Goal: Obtain resource: Download file/media

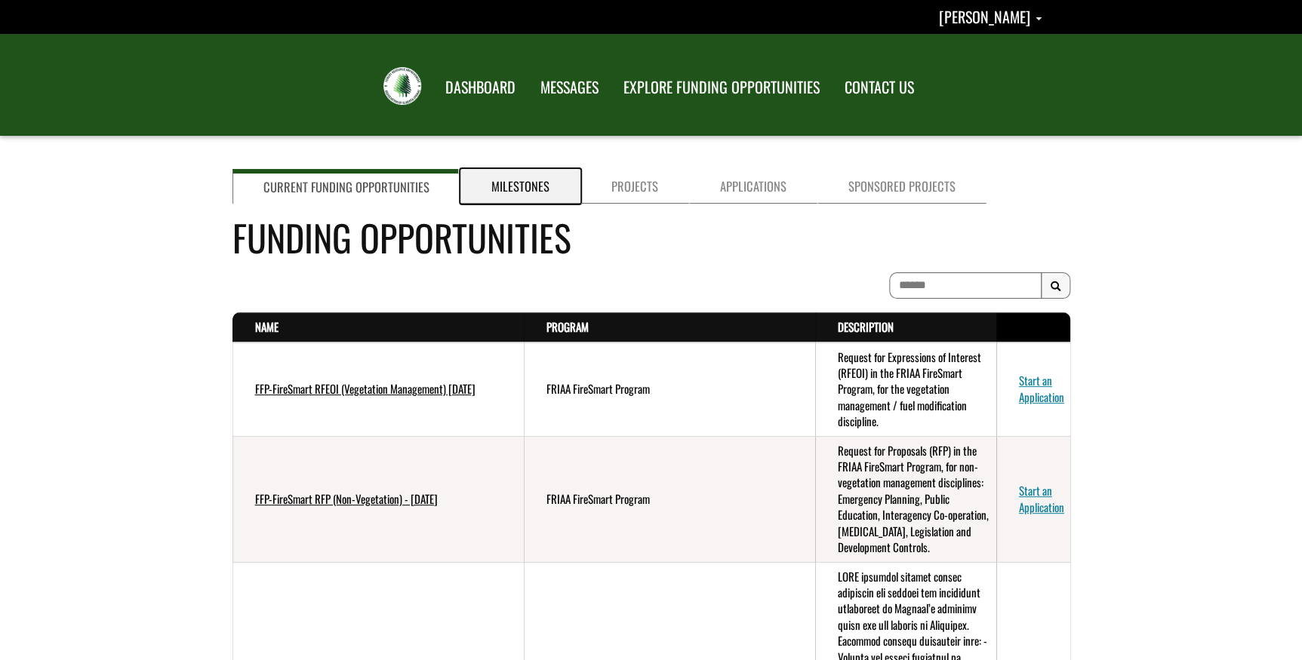
click at [536, 182] on link "Milestones" at bounding box center [520, 186] width 120 height 35
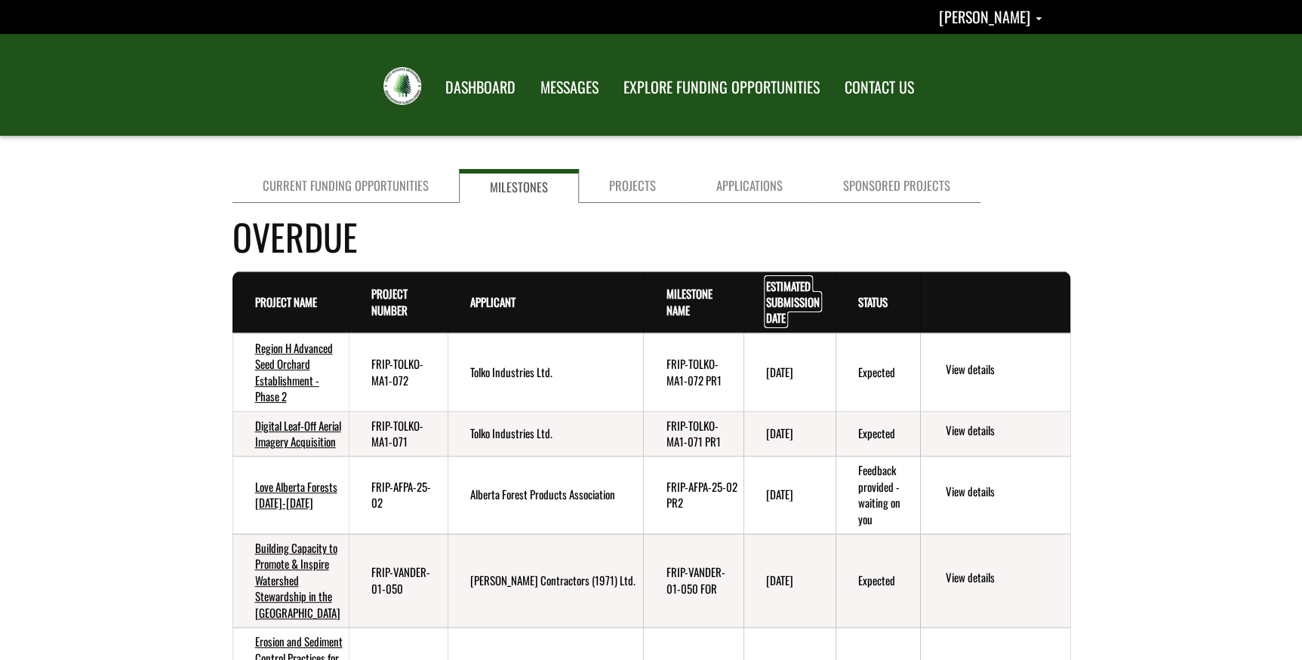
click at [780, 281] on link "Estimated Submission Date . sort descending" at bounding box center [793, 302] width 54 height 49
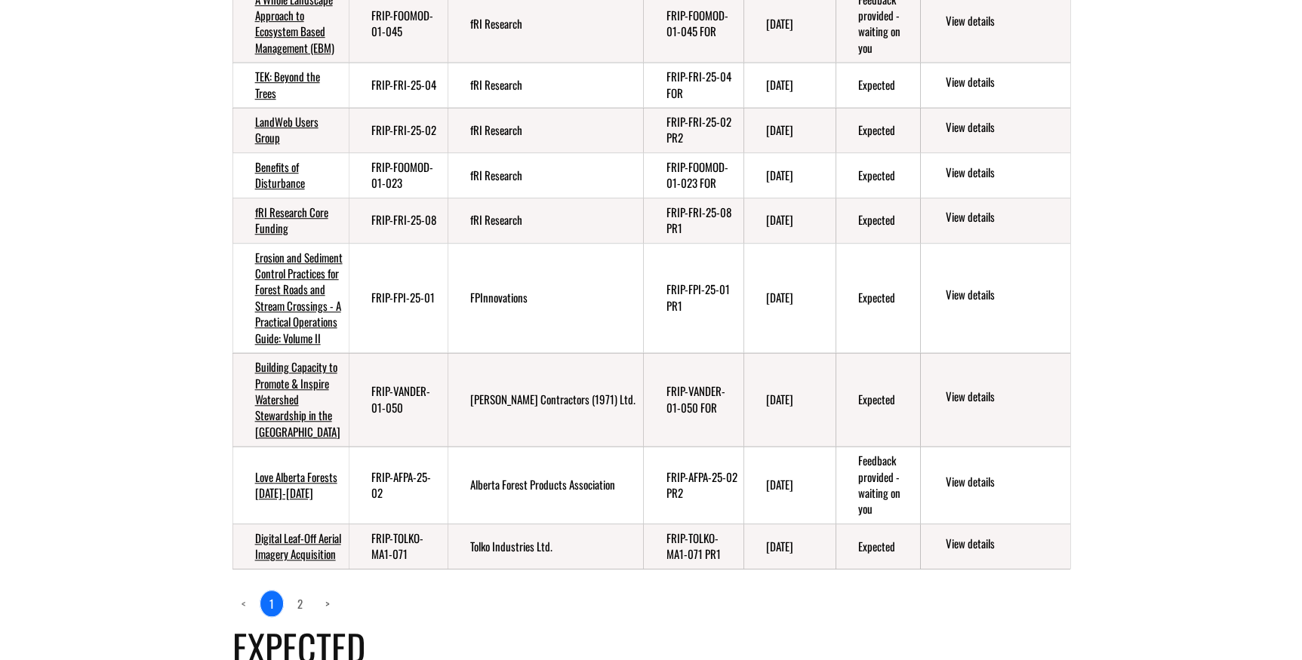
scroll to position [549, 0]
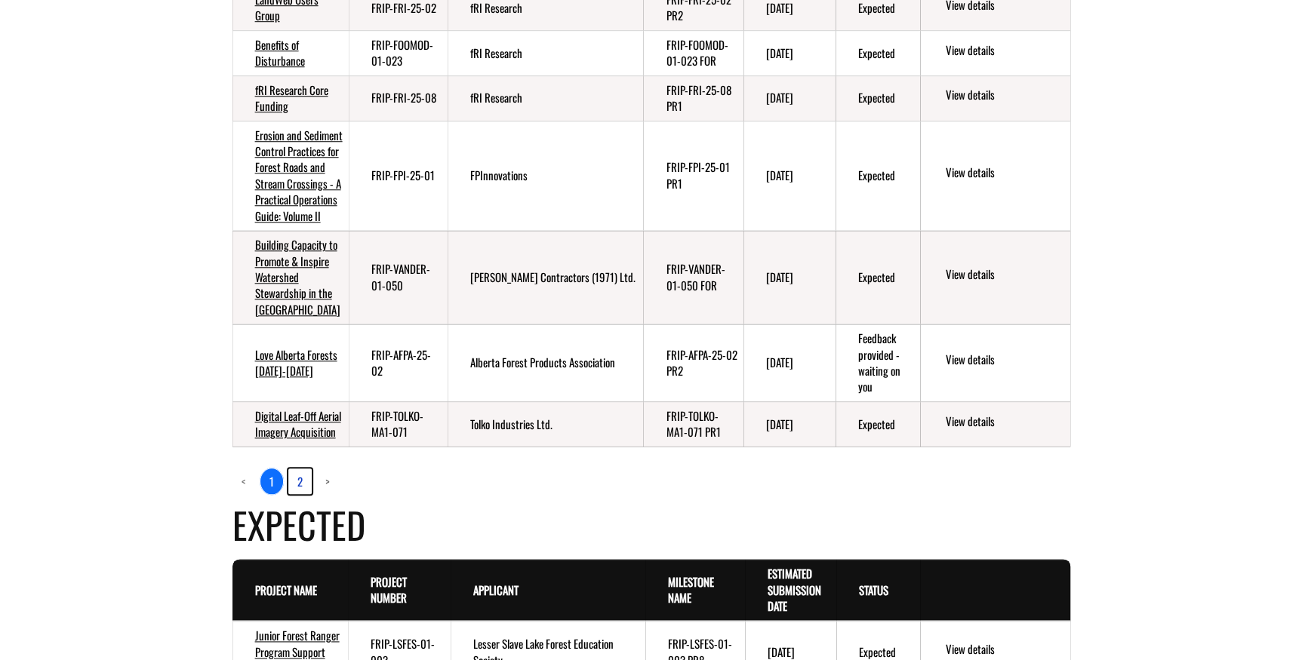
click at [301, 494] on link "2" at bounding box center [299, 482] width 23 height 26
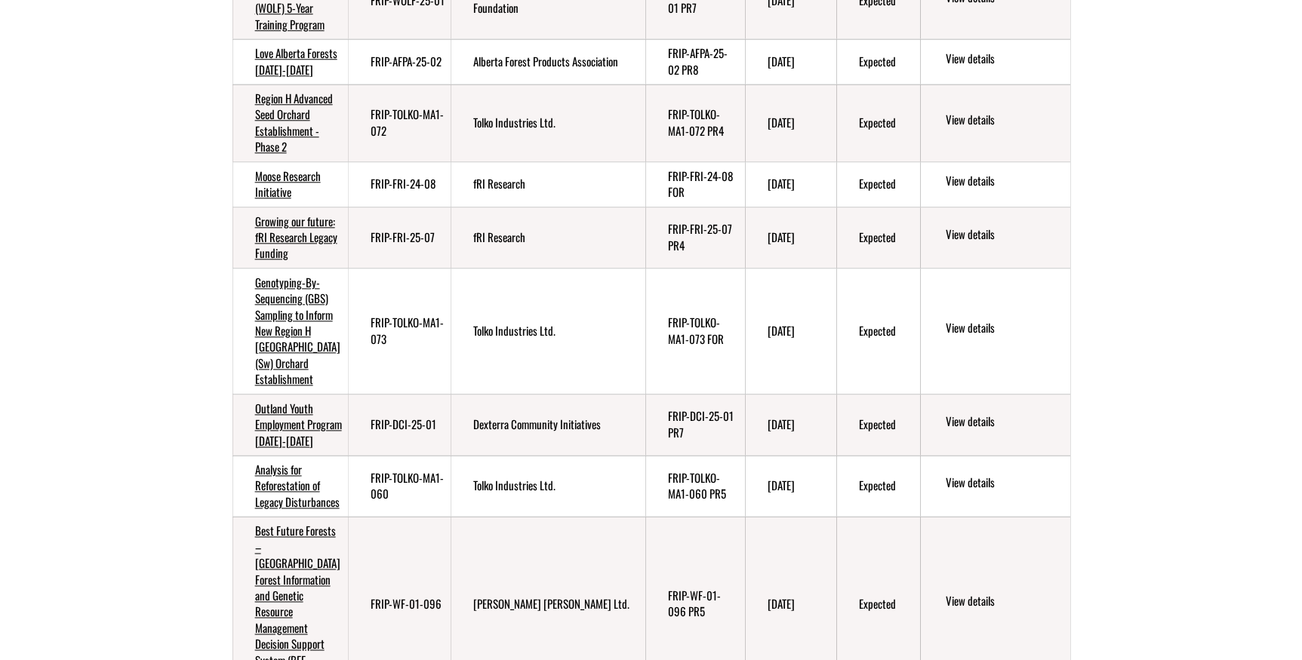
scroll to position [480, 0]
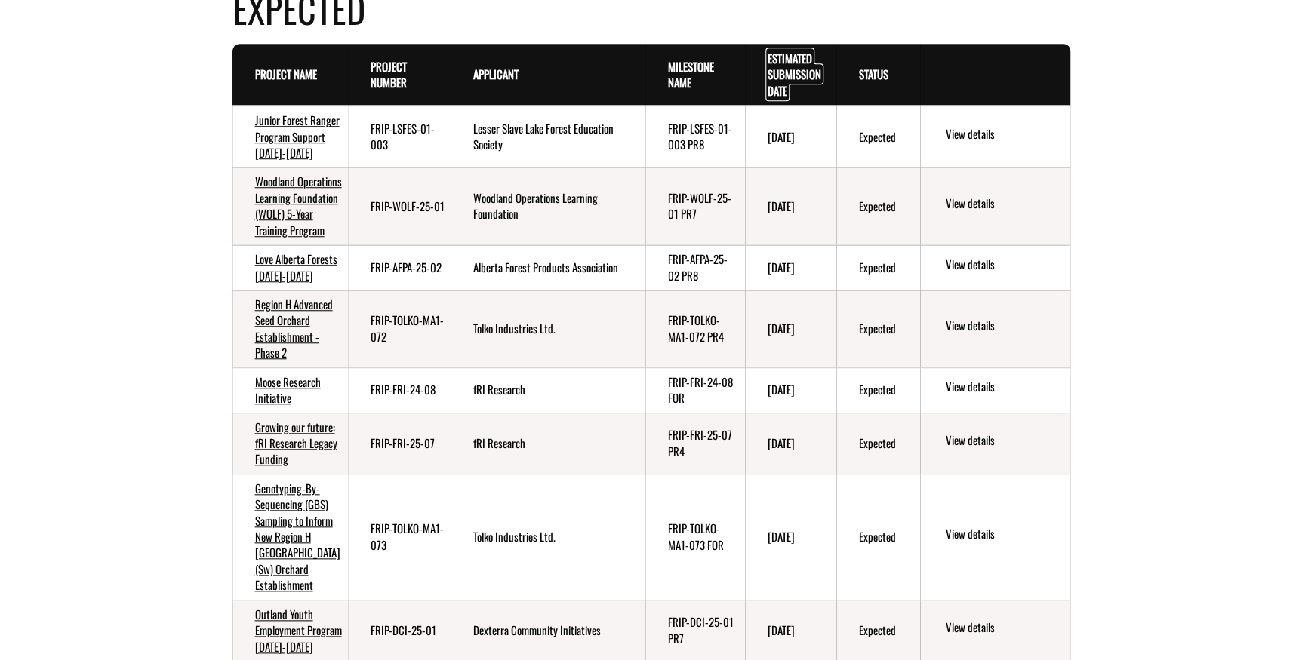
click at [802, 81] on link "Estimated Submission Date . sort descending" at bounding box center [794, 74] width 54 height 49
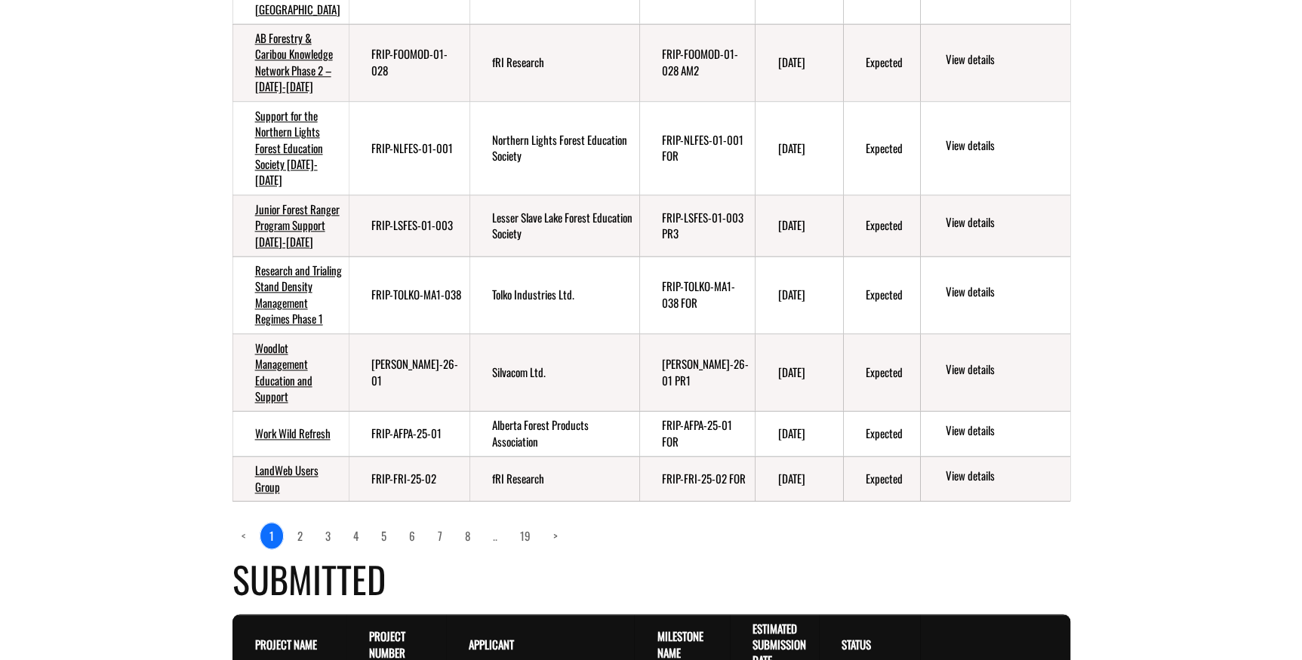
scroll to position [822, 0]
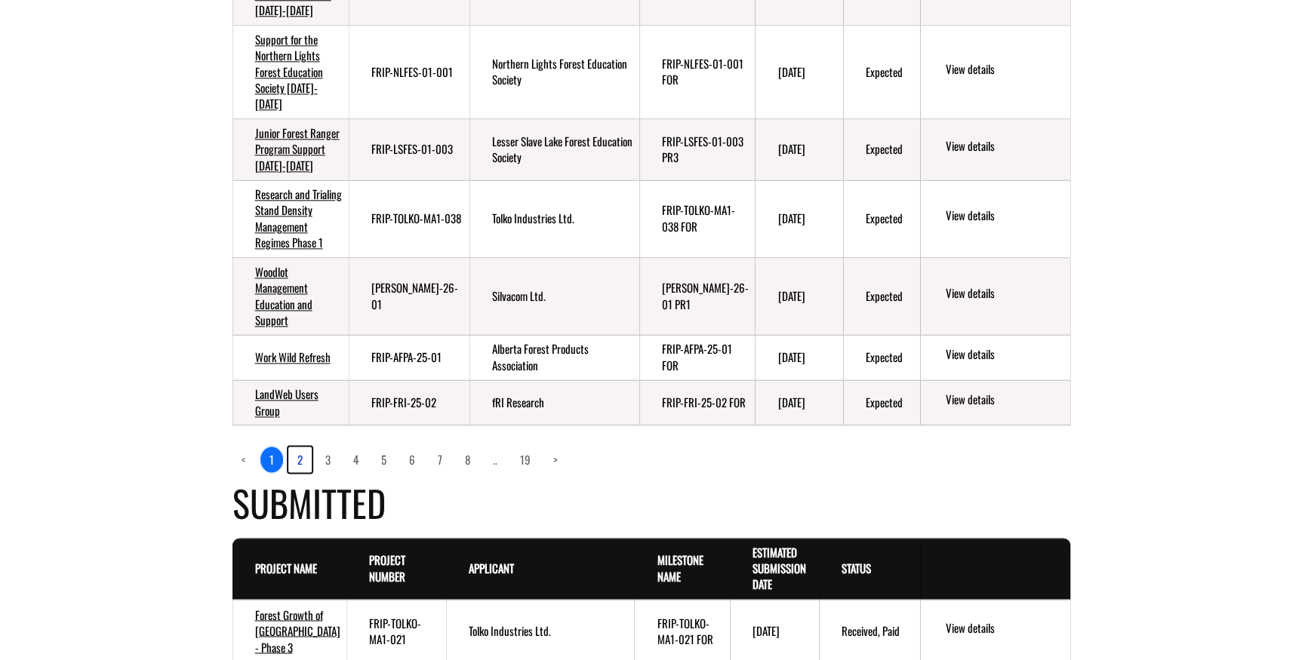
click at [299, 472] on link "2" at bounding box center [299, 460] width 23 height 26
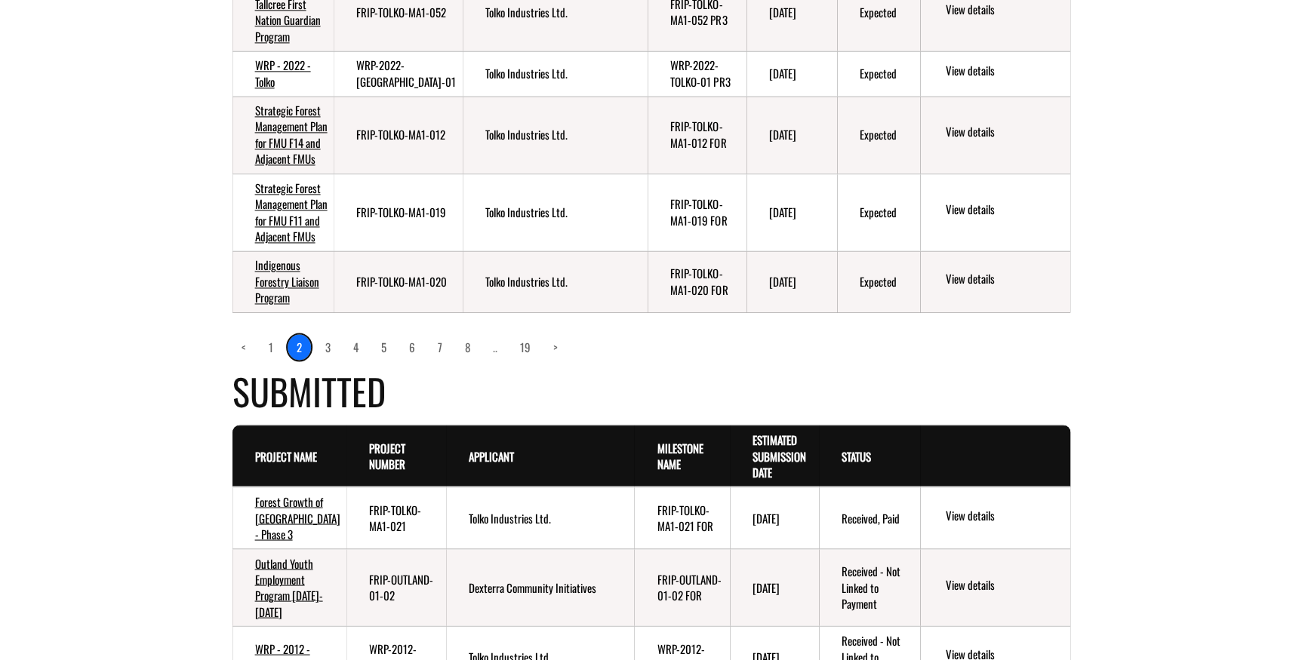
scroll to position [1097, 0]
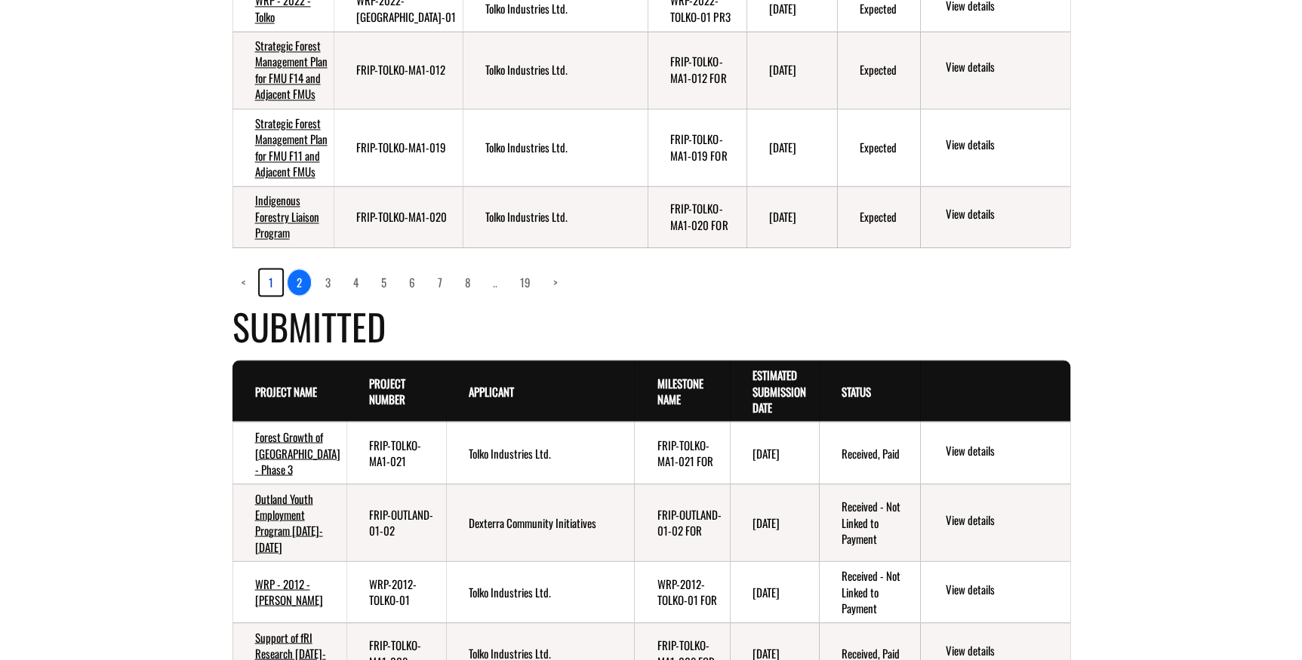
click at [269, 295] on link "1" at bounding box center [271, 282] width 23 height 26
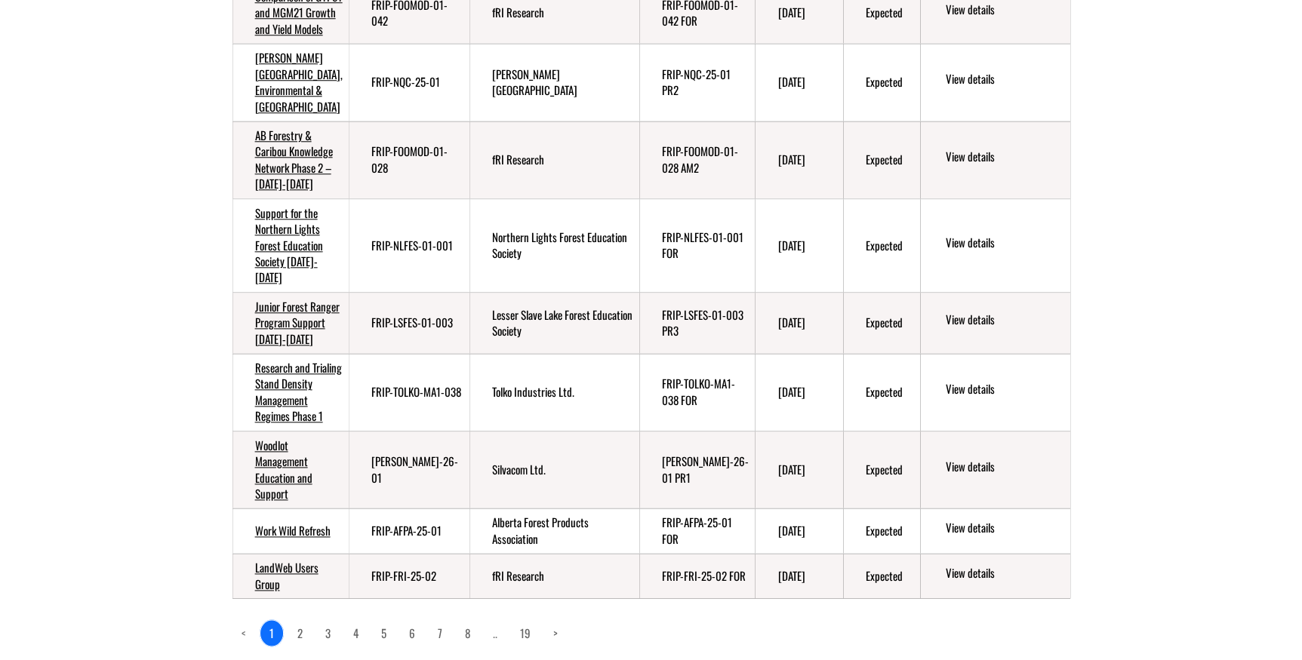
scroll to position [419, 0]
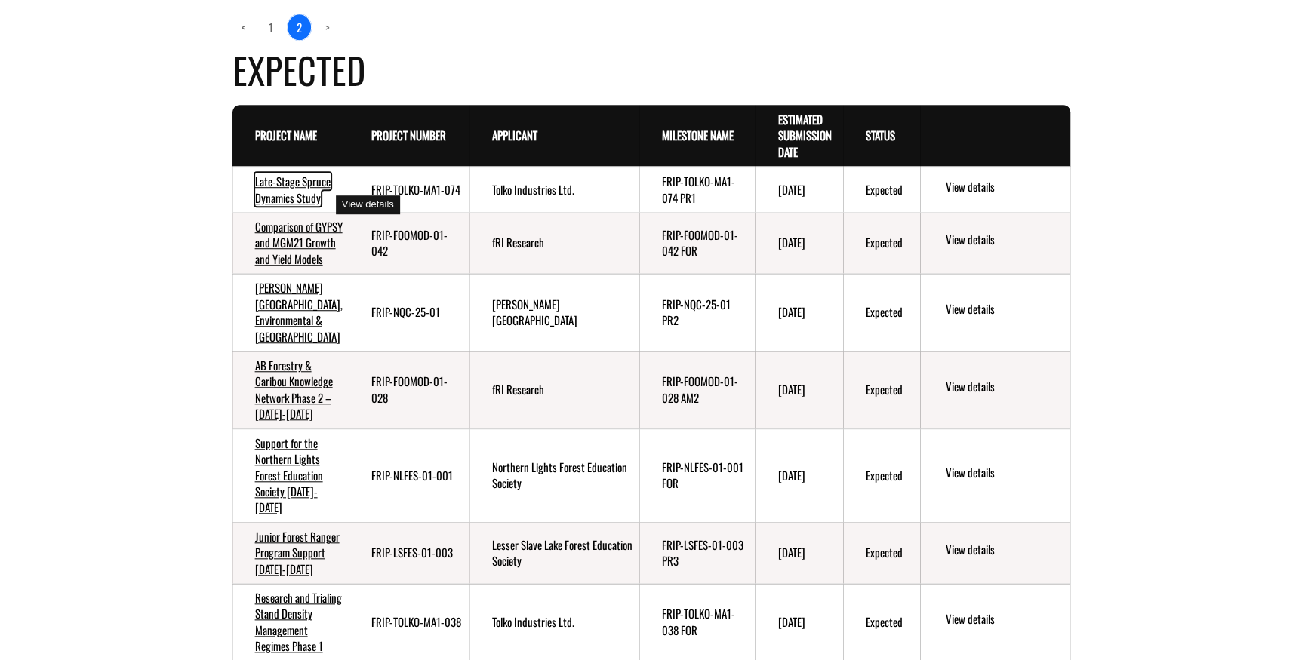
click at [293, 201] on link "Late-Stage Spruce Dynamics Study" at bounding box center [292, 189] width 75 height 32
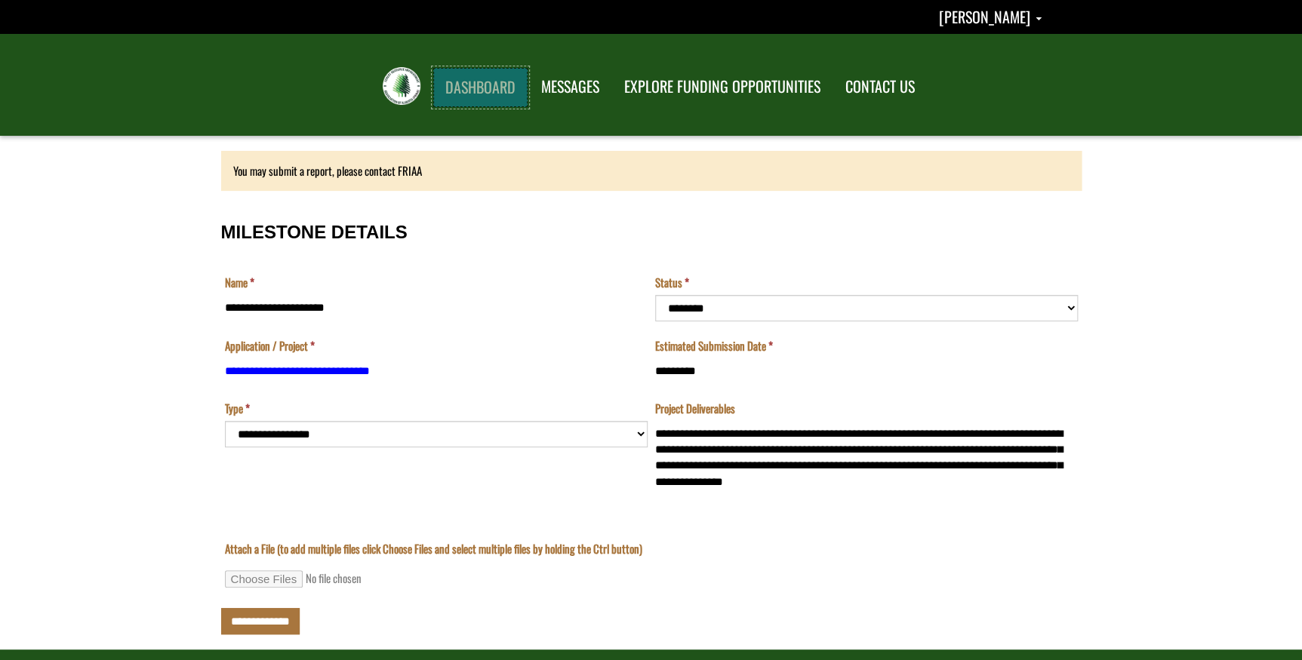
click at [490, 91] on link "DASHBOARD" at bounding box center [480, 87] width 94 height 39
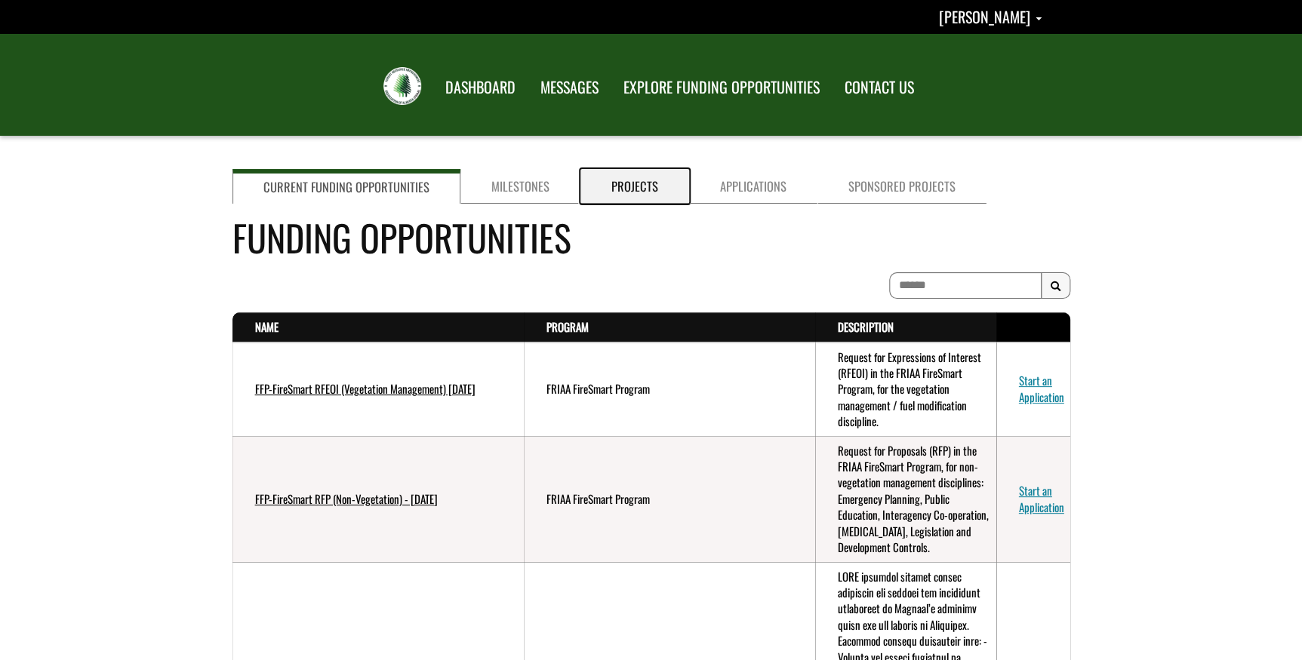
click at [620, 182] on link "Projects" at bounding box center [634, 186] width 109 height 35
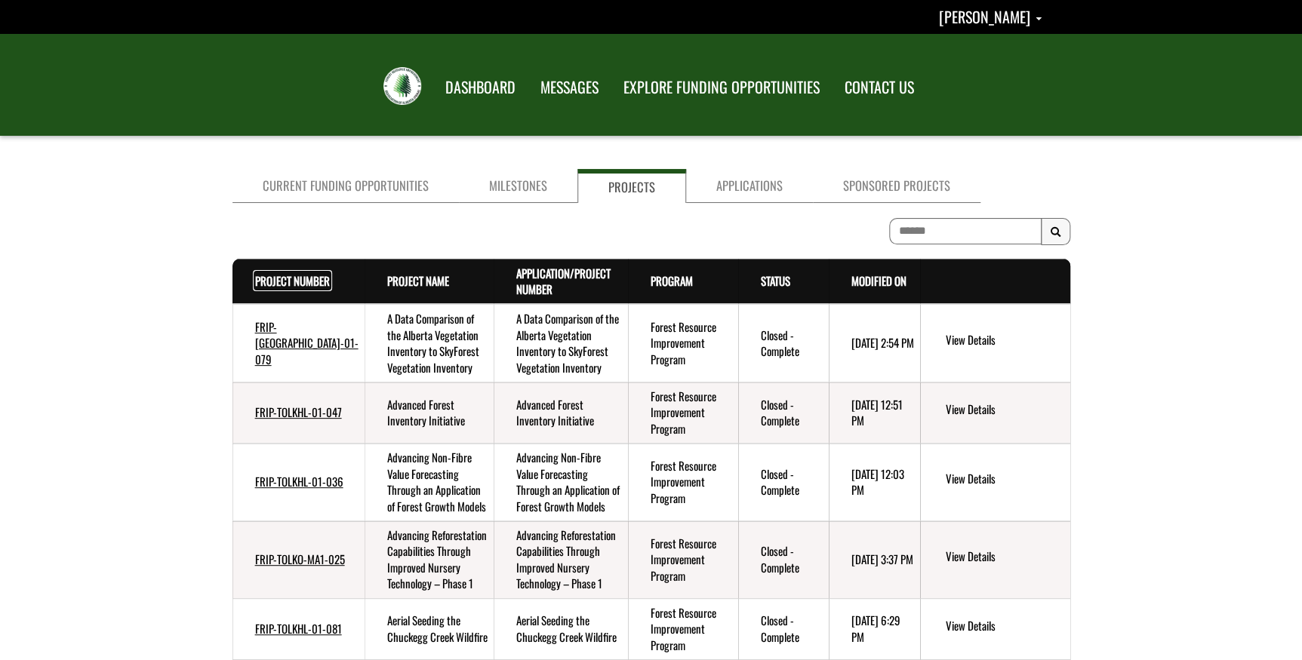
click at [267, 275] on link "Project Number . sort descending" at bounding box center [292, 280] width 75 height 17
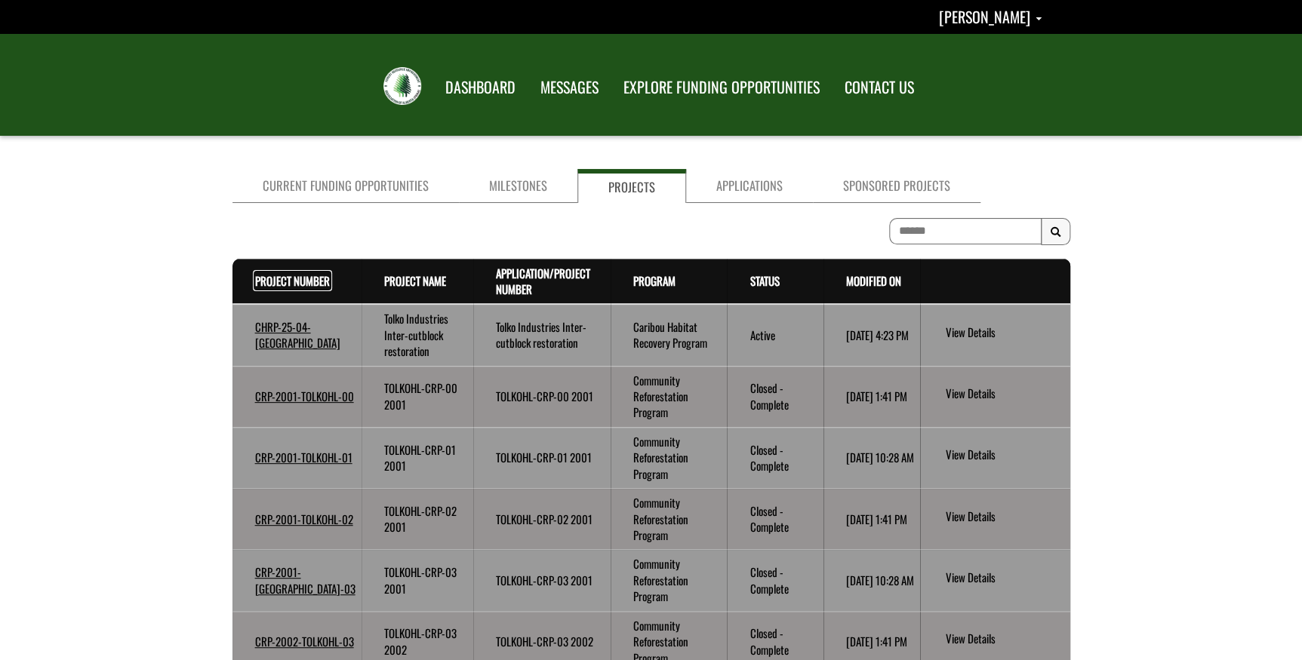
click at [267, 275] on link "Project Number . sort descending" at bounding box center [292, 280] width 75 height 17
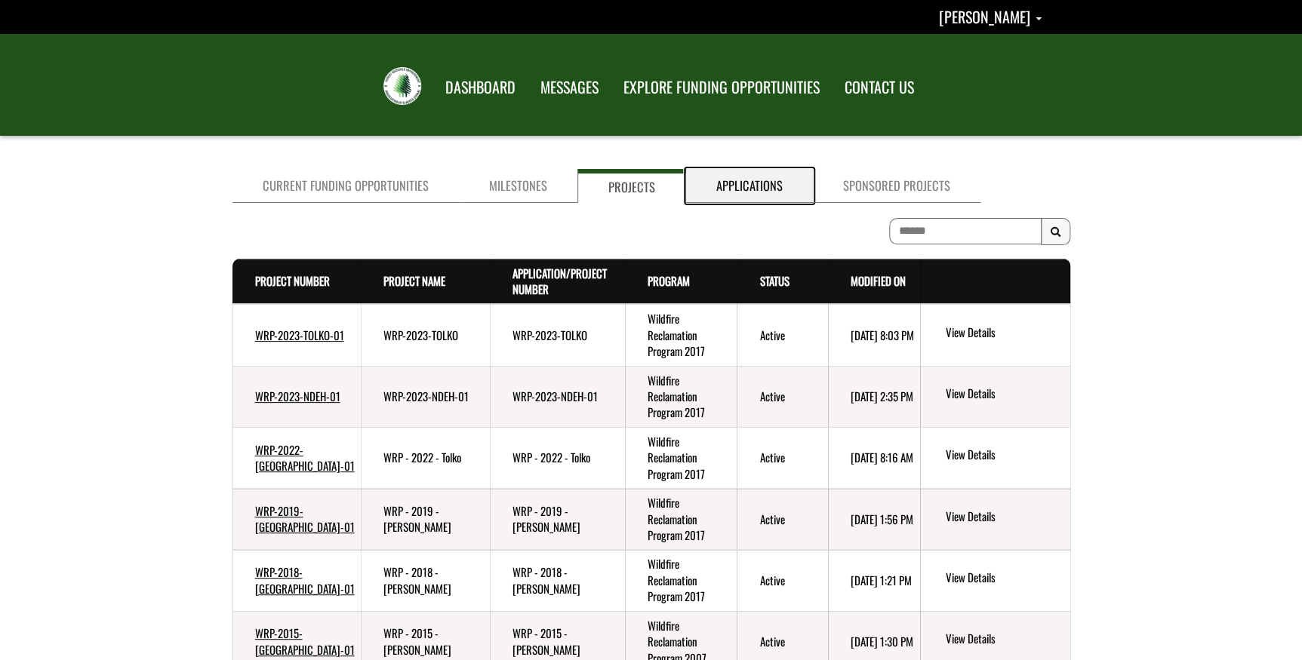
click at [733, 183] on link "Applications" at bounding box center [749, 186] width 127 height 34
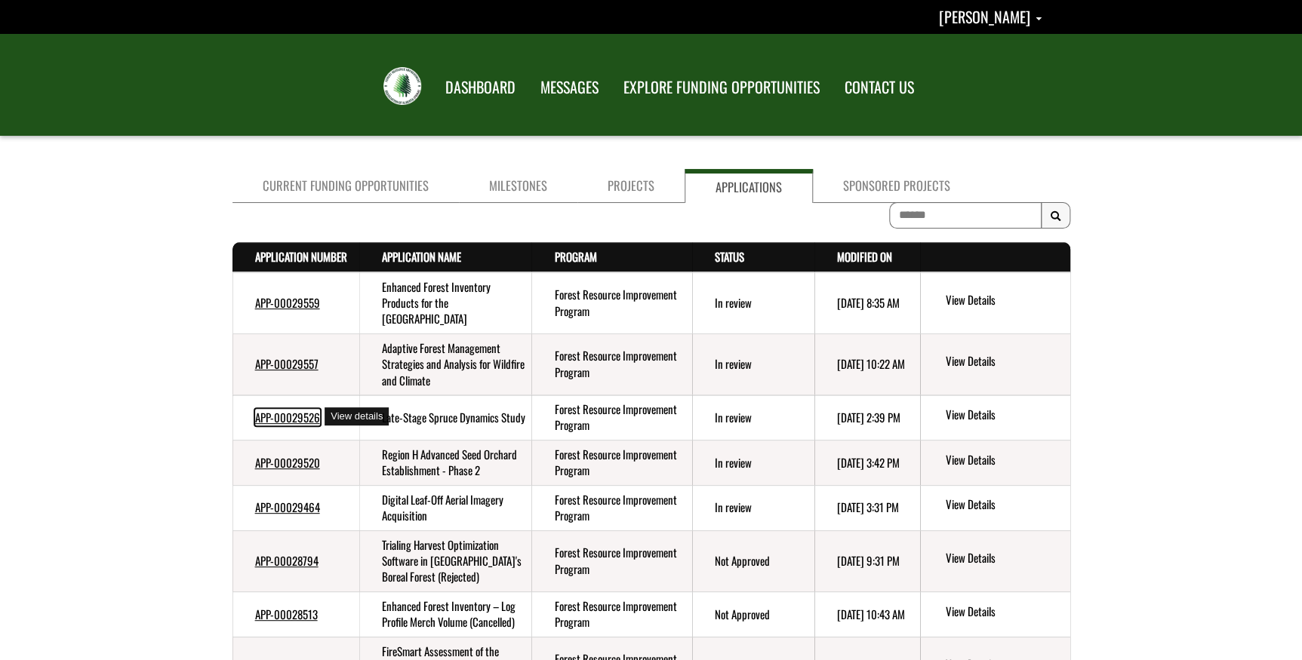
click at [312, 417] on link "APP-00029526" at bounding box center [287, 417] width 65 height 17
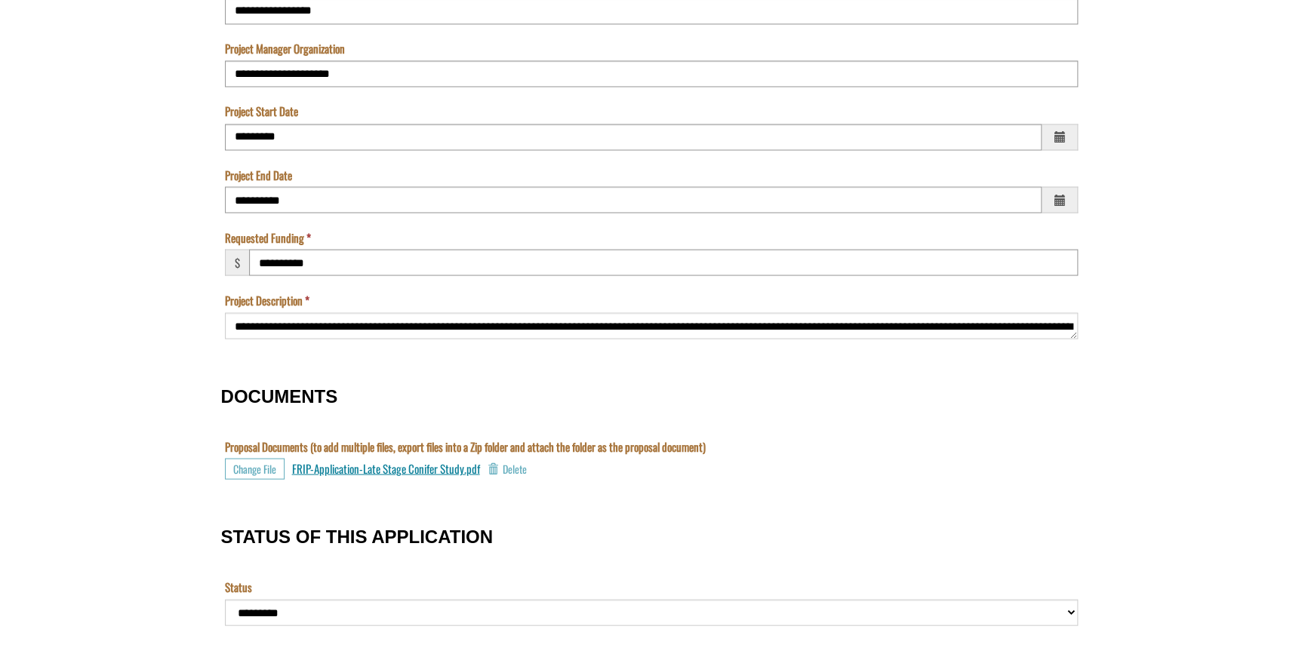
scroll to position [1303, 0]
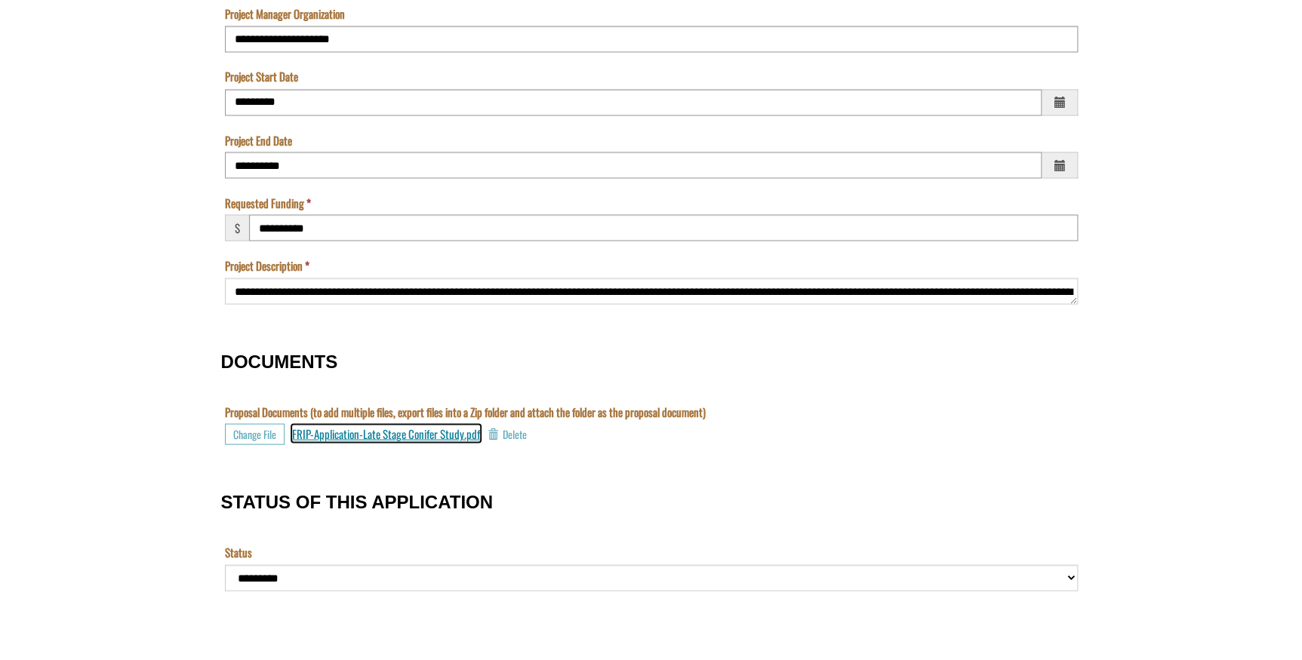
click at [377, 434] on span "FRIP-Application-Late Stage Conifer Study.pdf" at bounding box center [386, 433] width 188 height 17
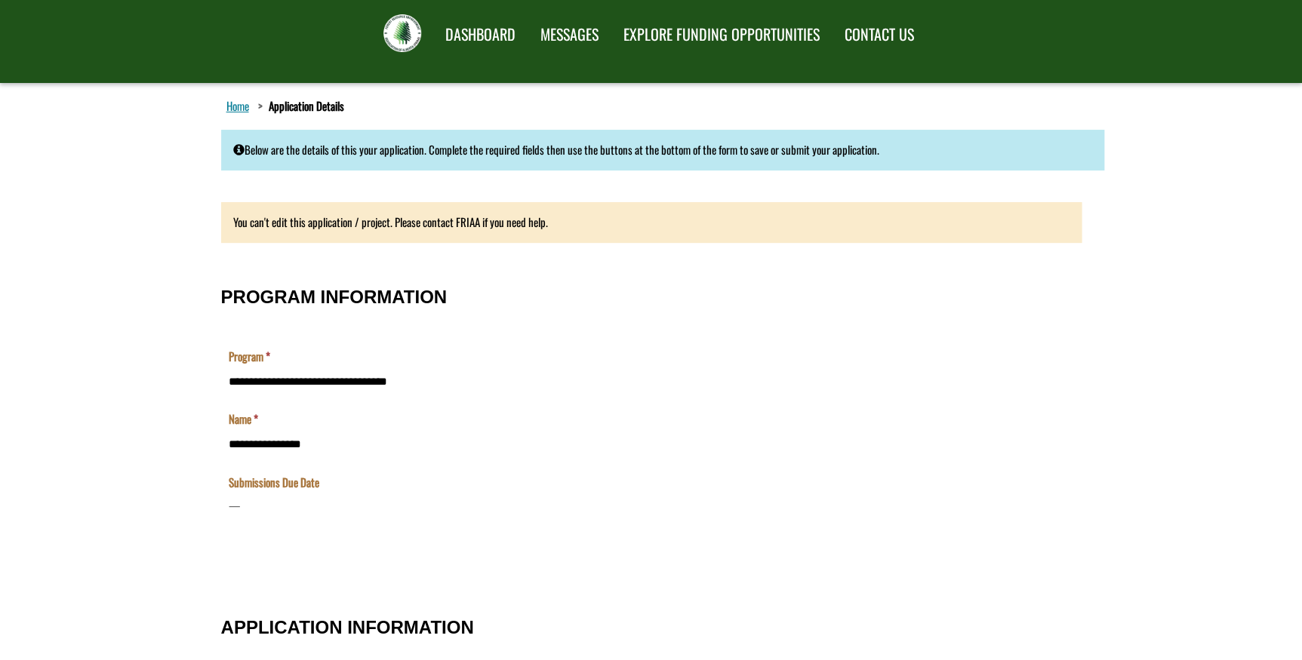
scroll to position [0, 0]
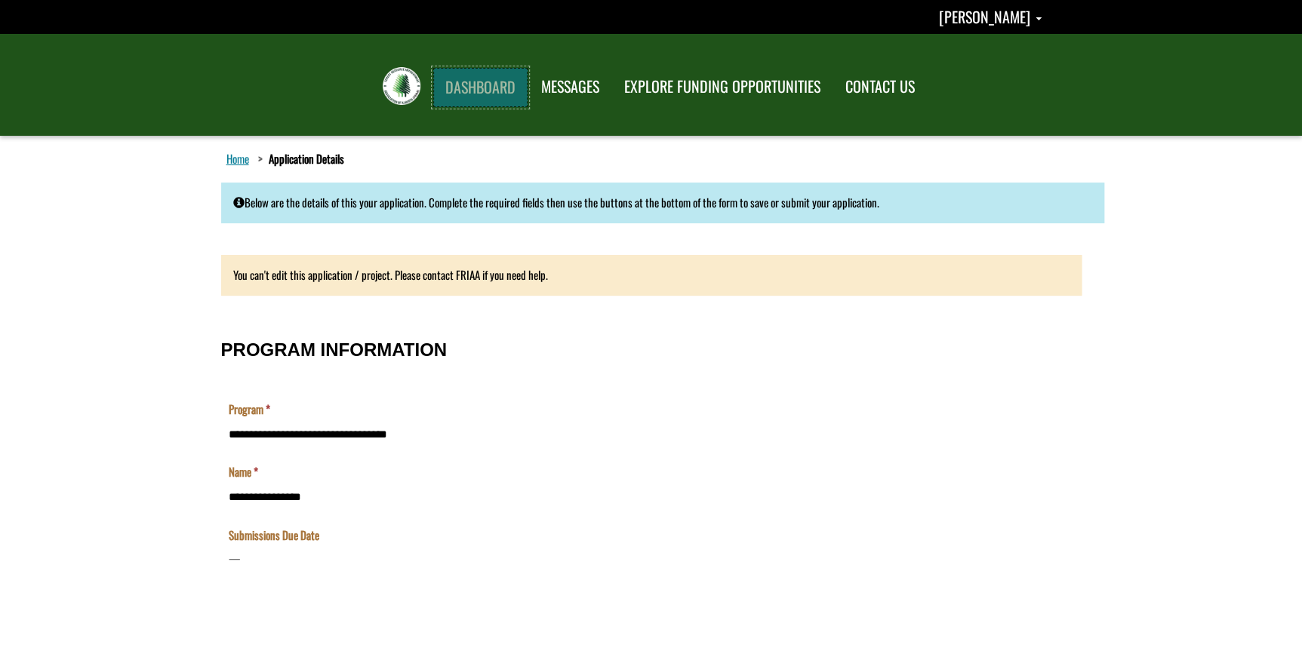
click at [475, 90] on link "DASHBOARD" at bounding box center [480, 87] width 94 height 39
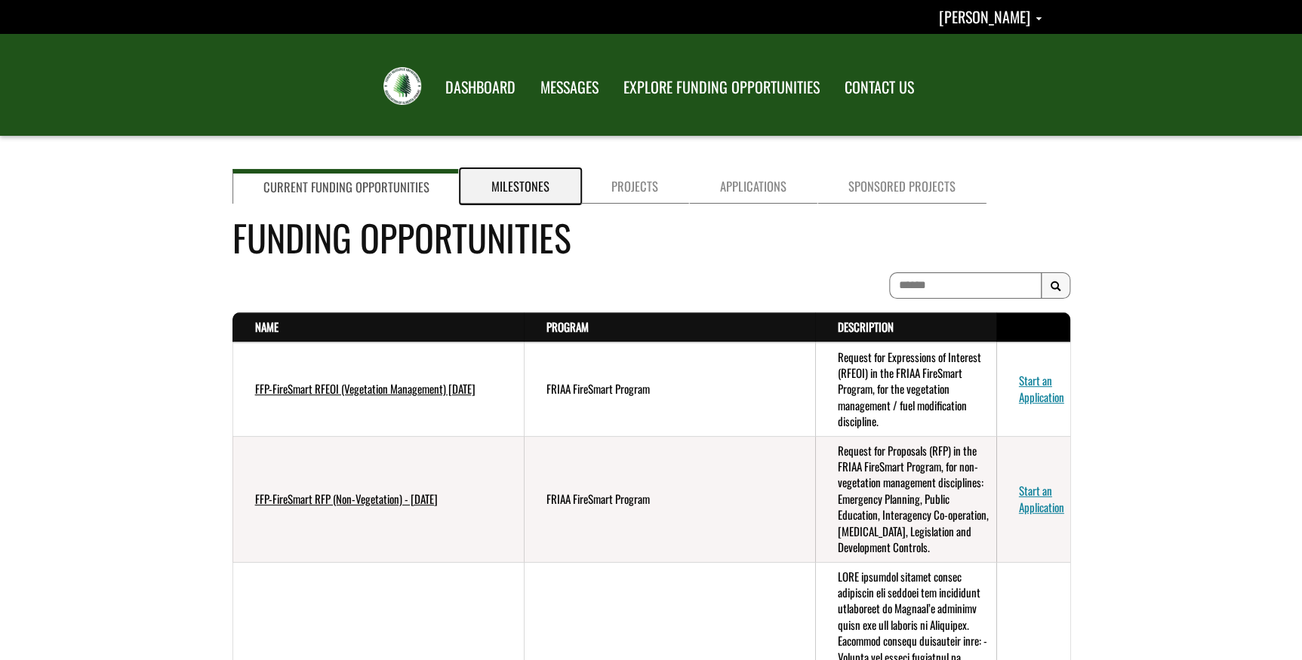
click at [528, 192] on link "Milestones" at bounding box center [520, 186] width 120 height 35
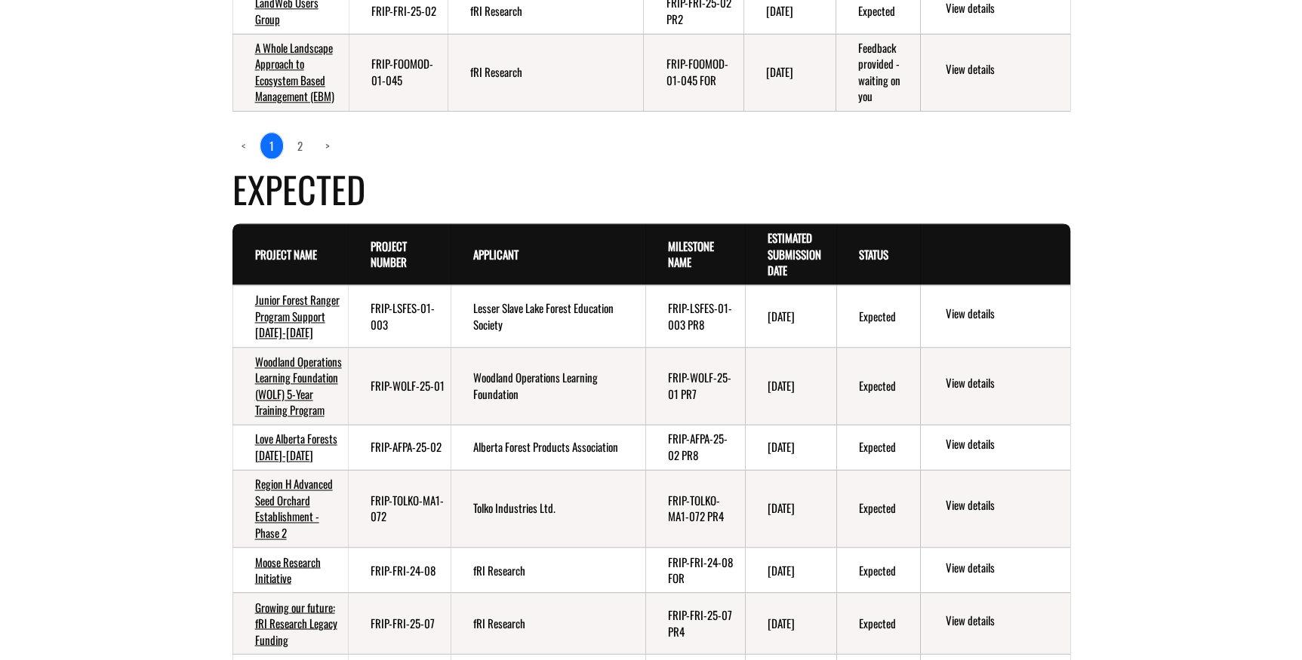
scroll to position [960, 0]
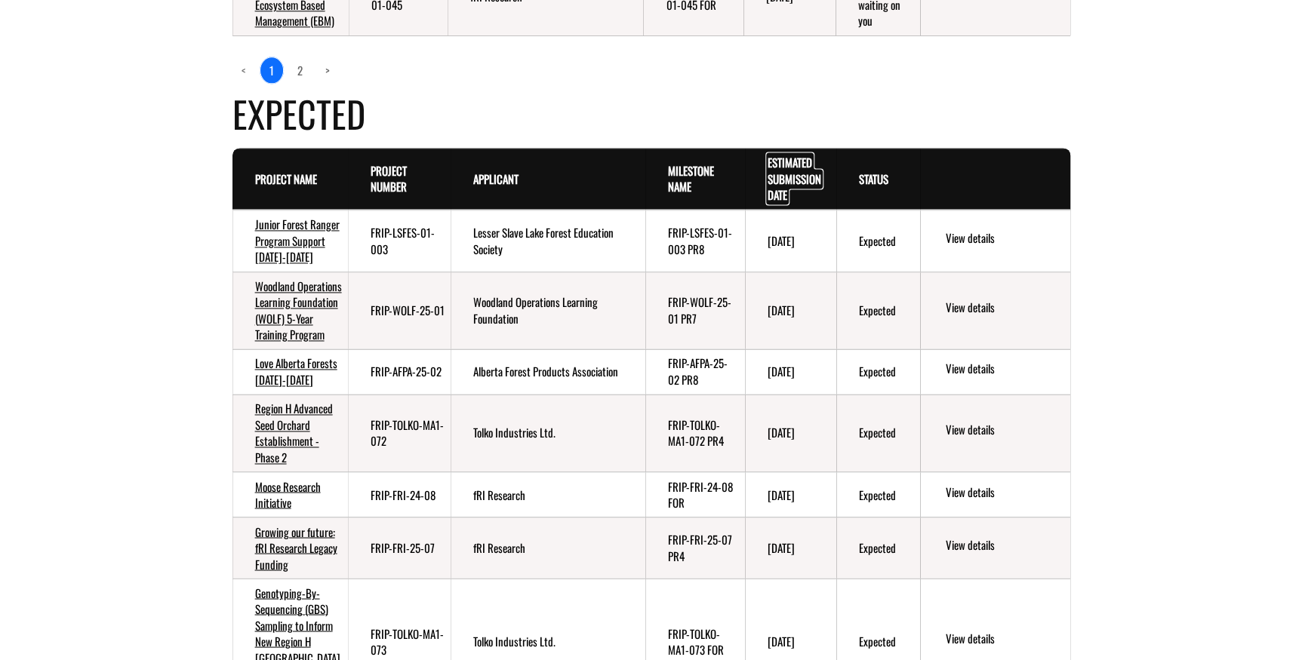
click at [789, 203] on link "Estimated Submission Date . sort descending" at bounding box center [794, 178] width 54 height 49
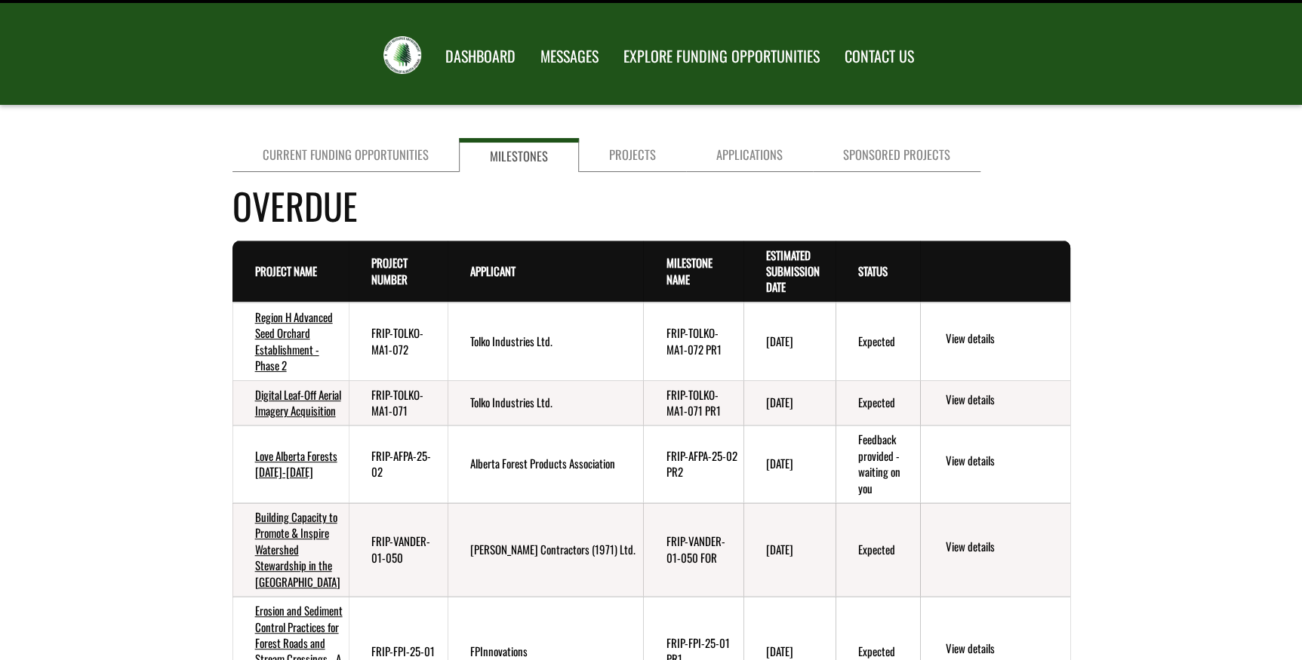
scroll to position [0, 0]
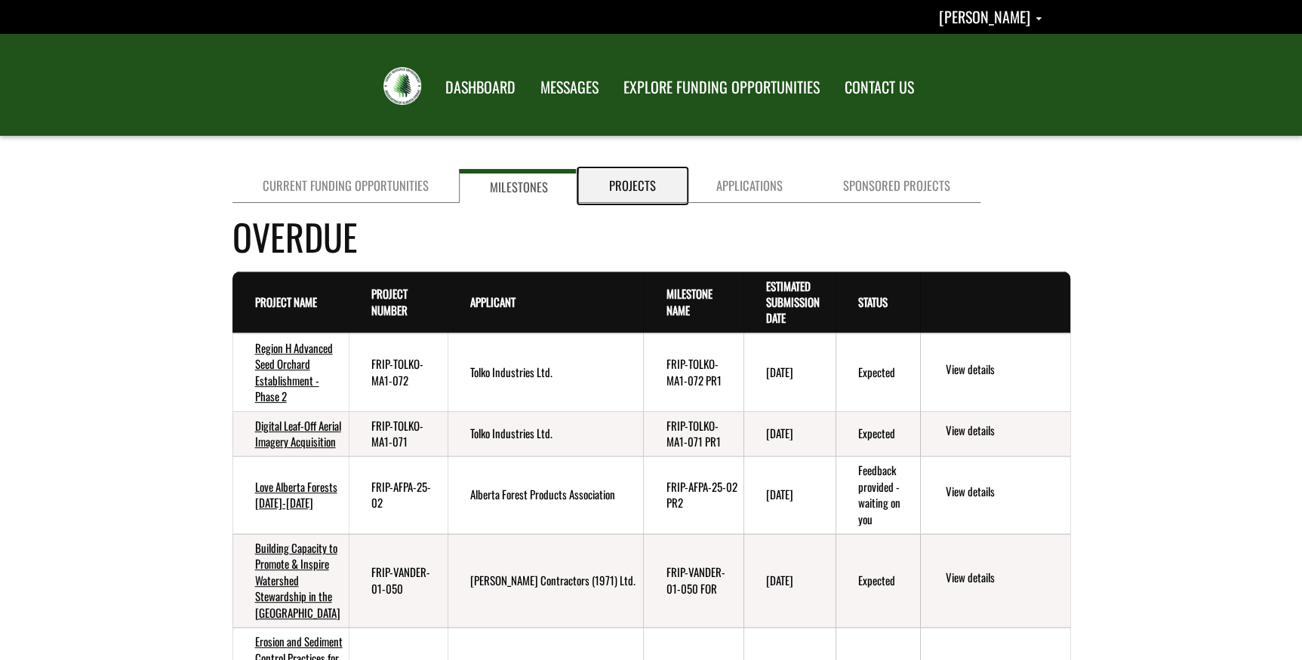
click at [638, 180] on link "Projects" at bounding box center [632, 186] width 107 height 34
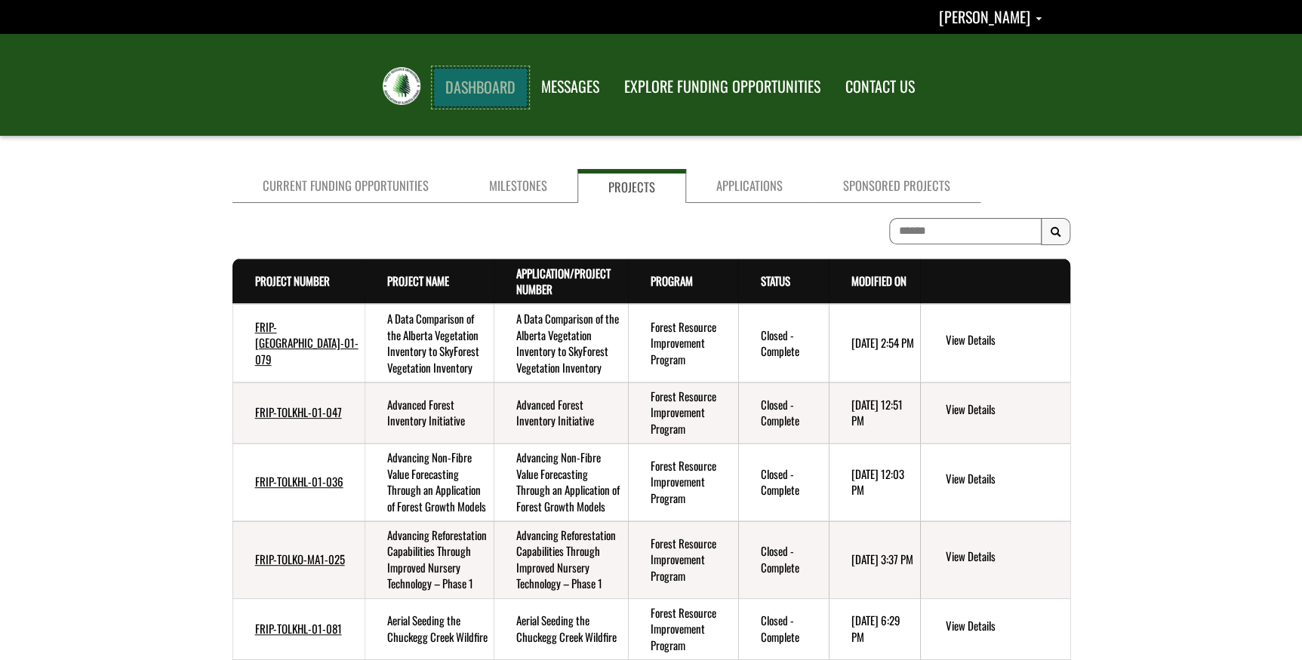
click at [469, 91] on link "DASHBOARD" at bounding box center [480, 87] width 94 height 39
